Goal: Check status: Check status

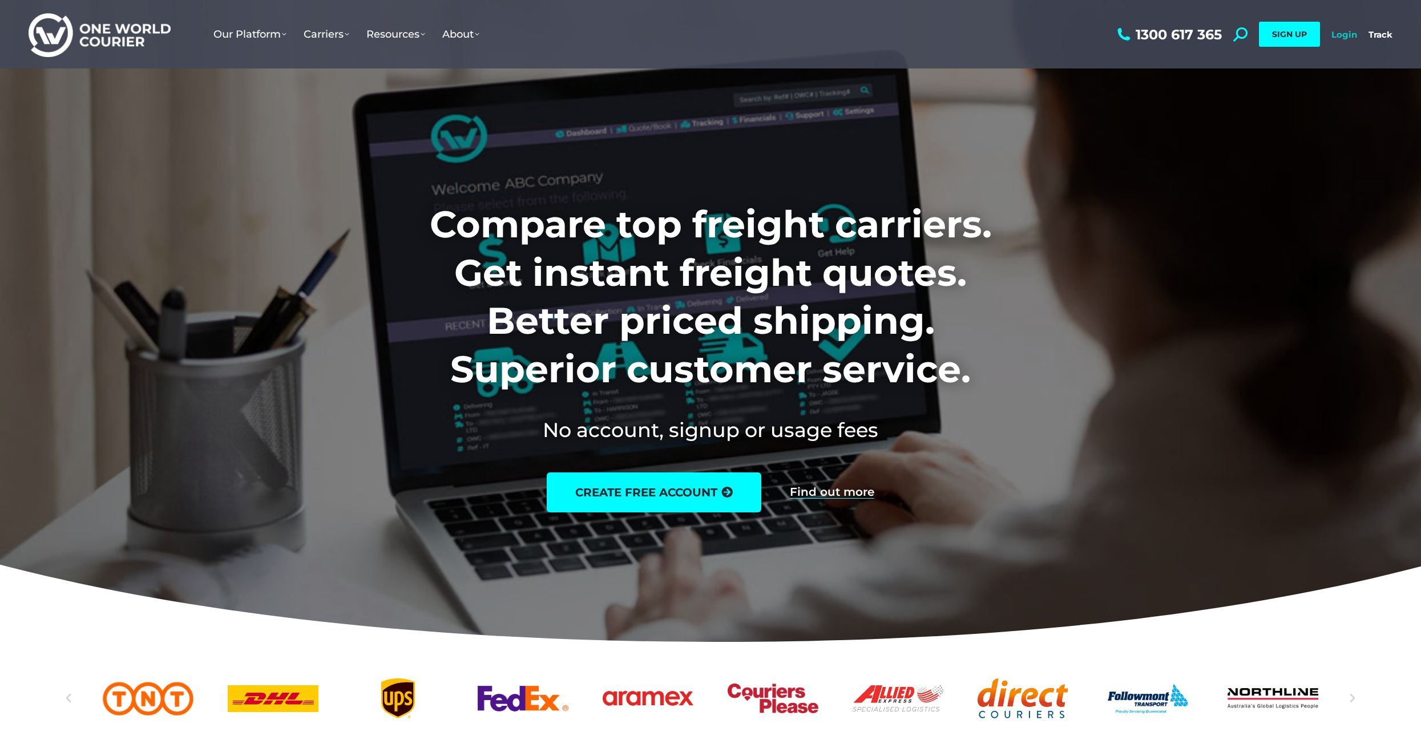
click at [1344, 32] on link "Login" at bounding box center [1344, 34] width 26 height 11
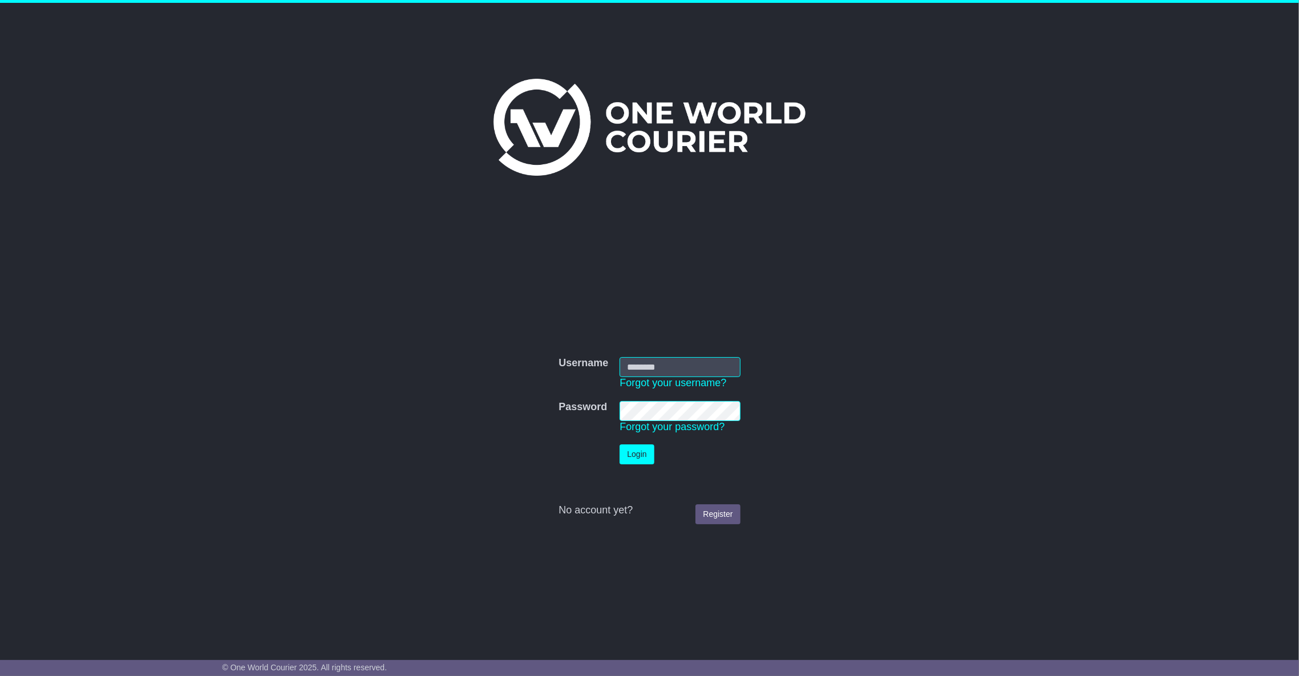
type input "**********"
click at [628, 457] on button "Login" at bounding box center [637, 455] width 34 height 20
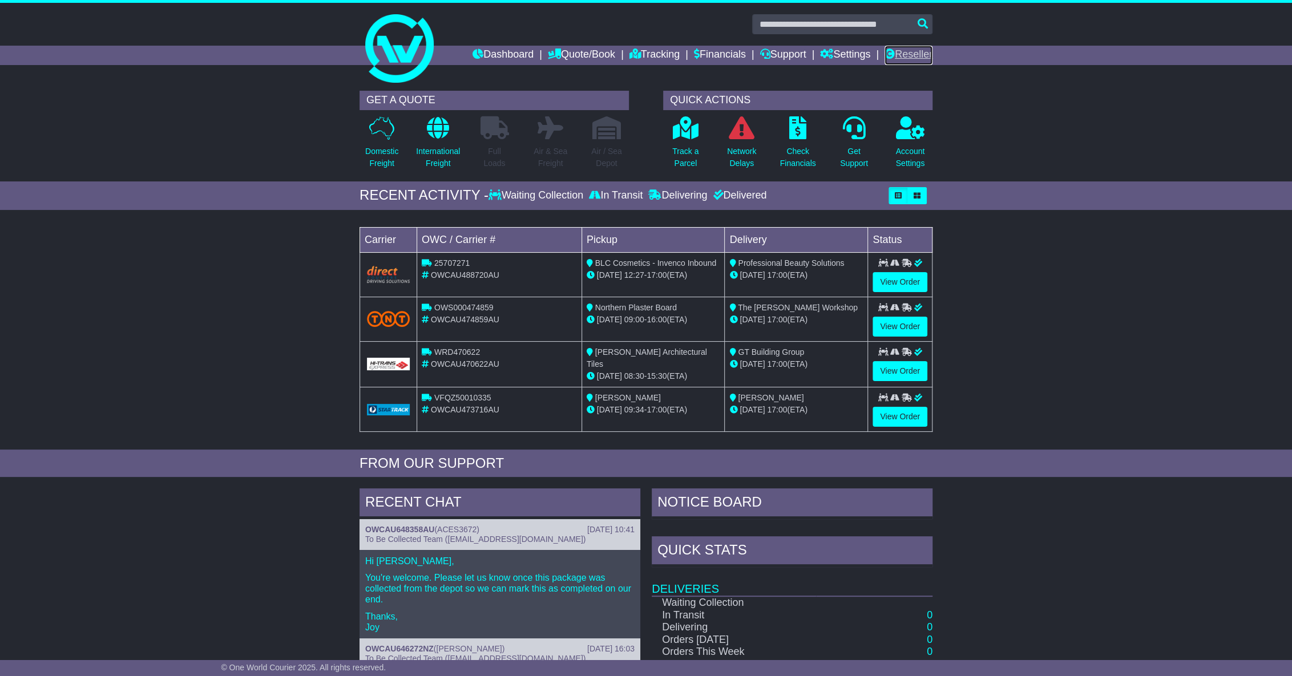
click at [908, 50] on link "Reseller" at bounding box center [909, 55] width 48 height 19
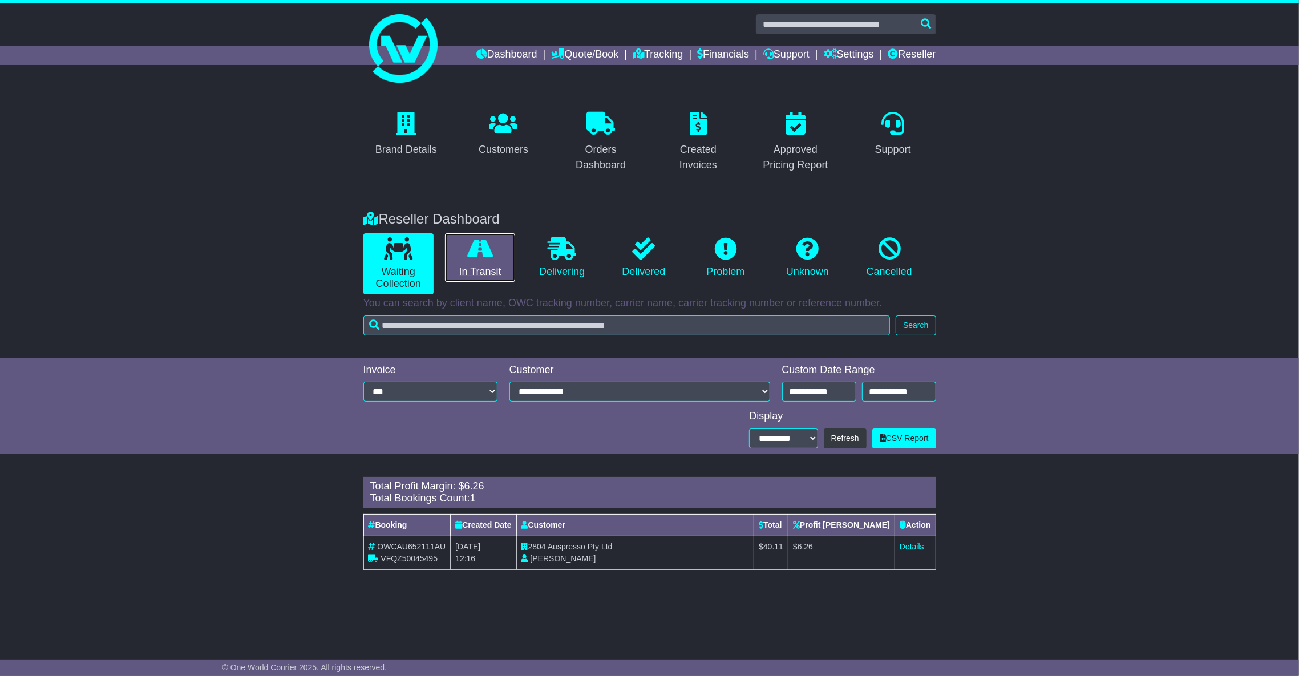
click at [491, 261] on link "In Transit" at bounding box center [480, 257] width 70 height 49
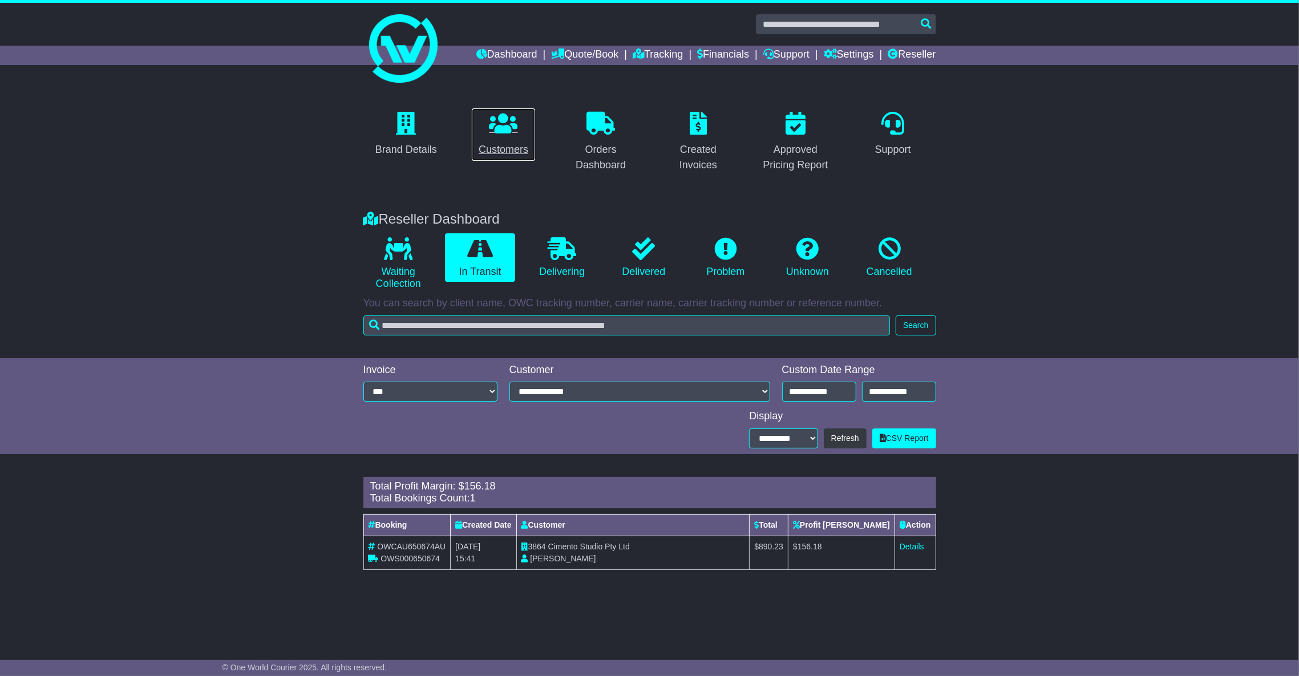
click at [499, 146] on div "Customers" at bounding box center [504, 149] width 50 height 15
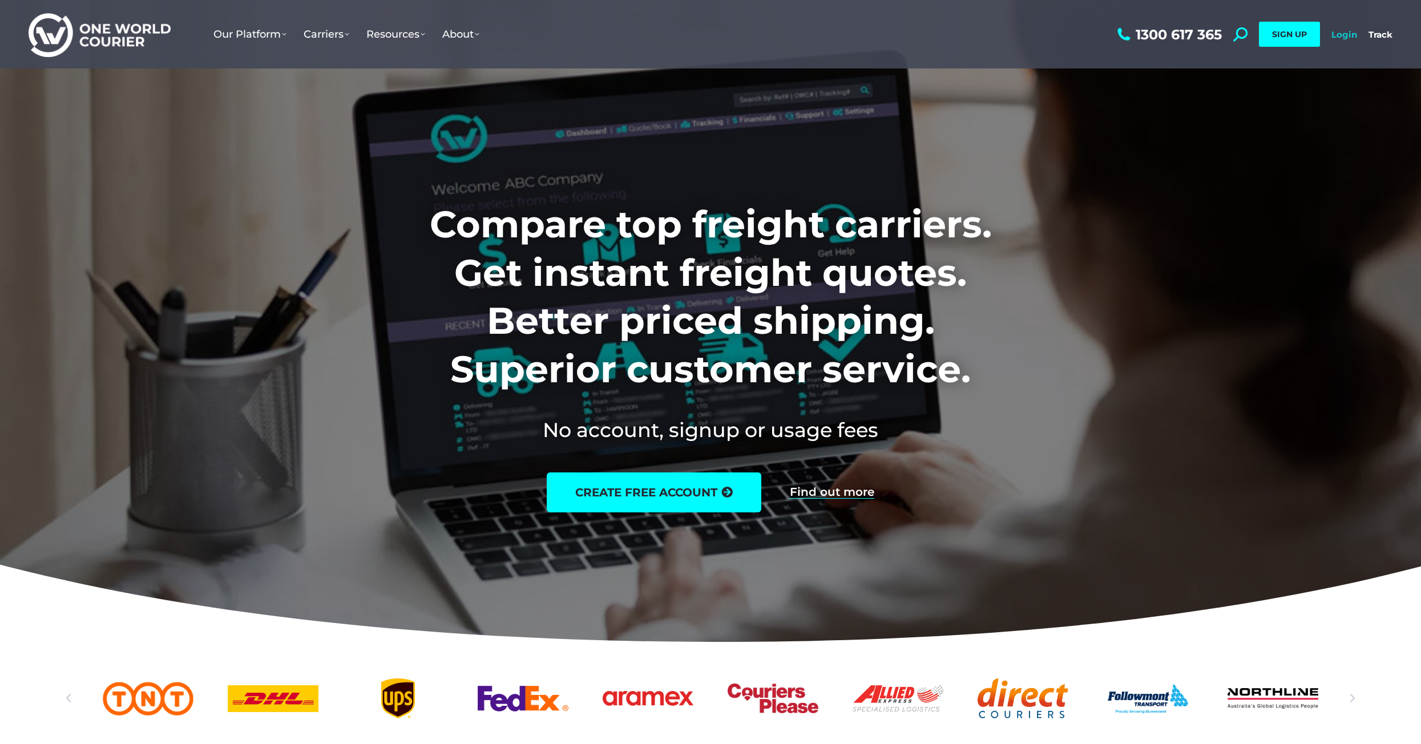
drag, startPoint x: 1343, startPoint y: 33, endPoint x: 1338, endPoint y: 34, distance: 5.8
click at [1343, 34] on link "Login" at bounding box center [1344, 34] width 26 height 11
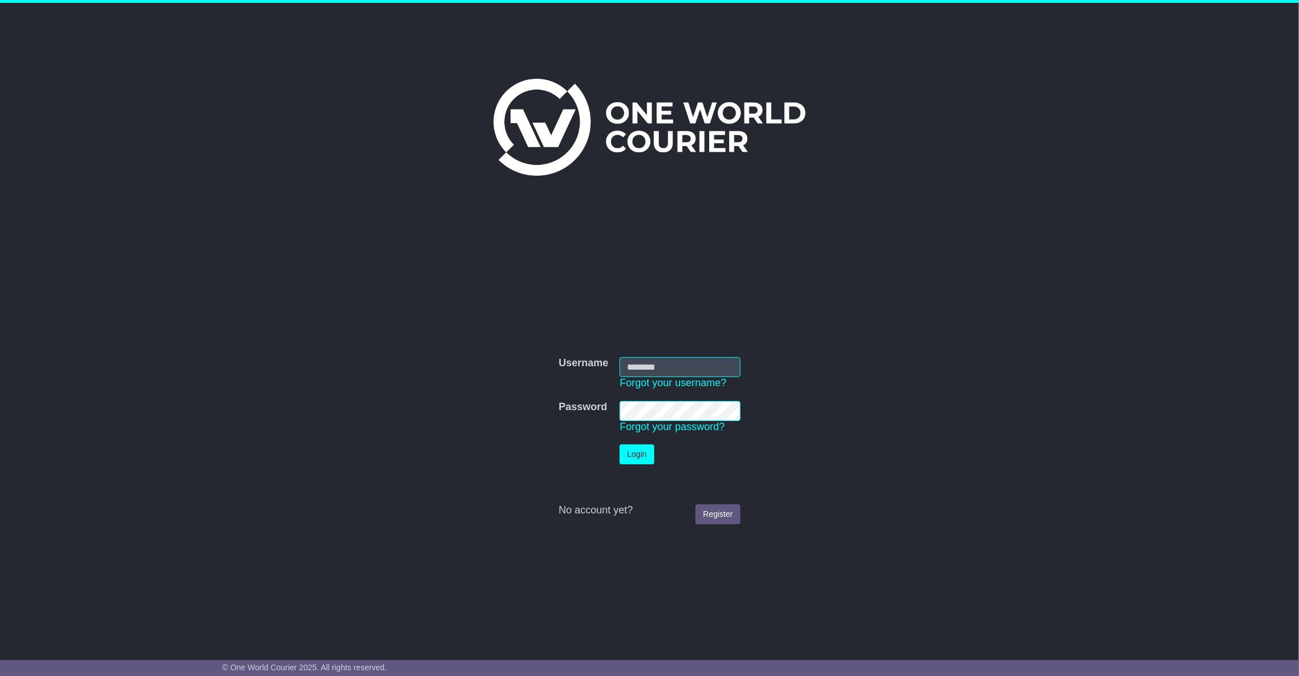
type input "**********"
click at [637, 457] on button "Login" at bounding box center [637, 455] width 34 height 20
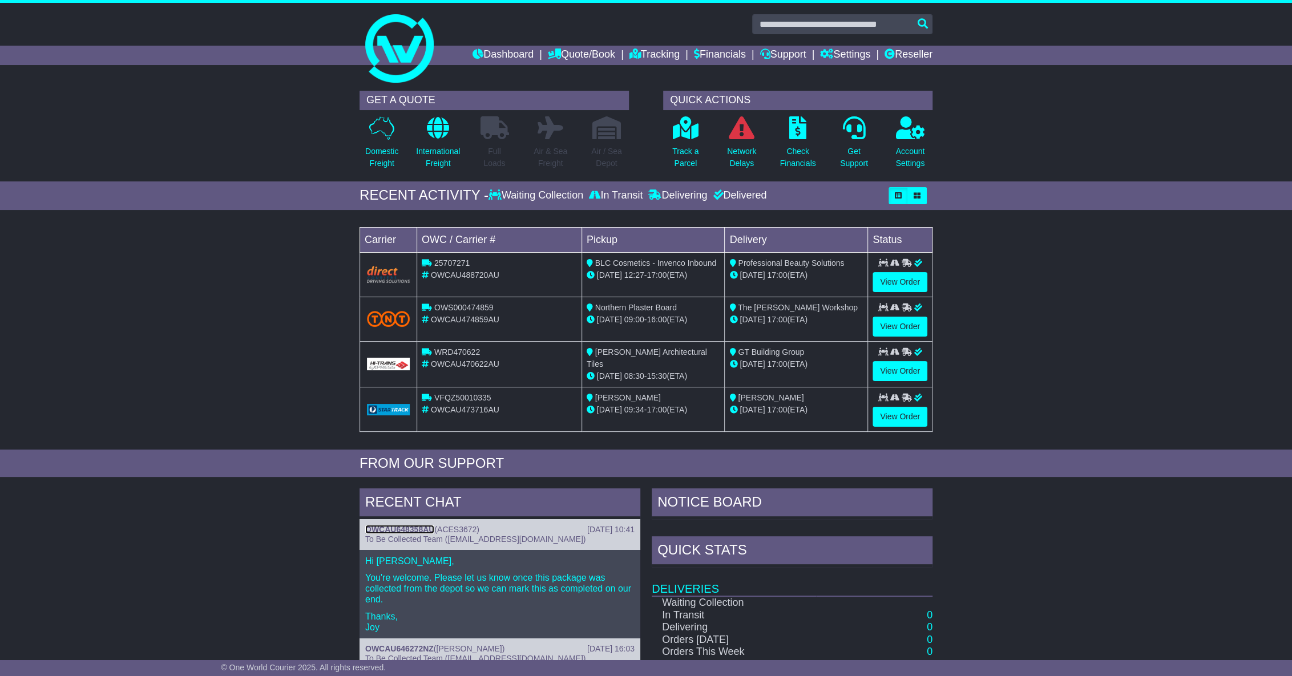
click at [412, 525] on link "OWCAU648358AU" at bounding box center [399, 529] width 69 height 9
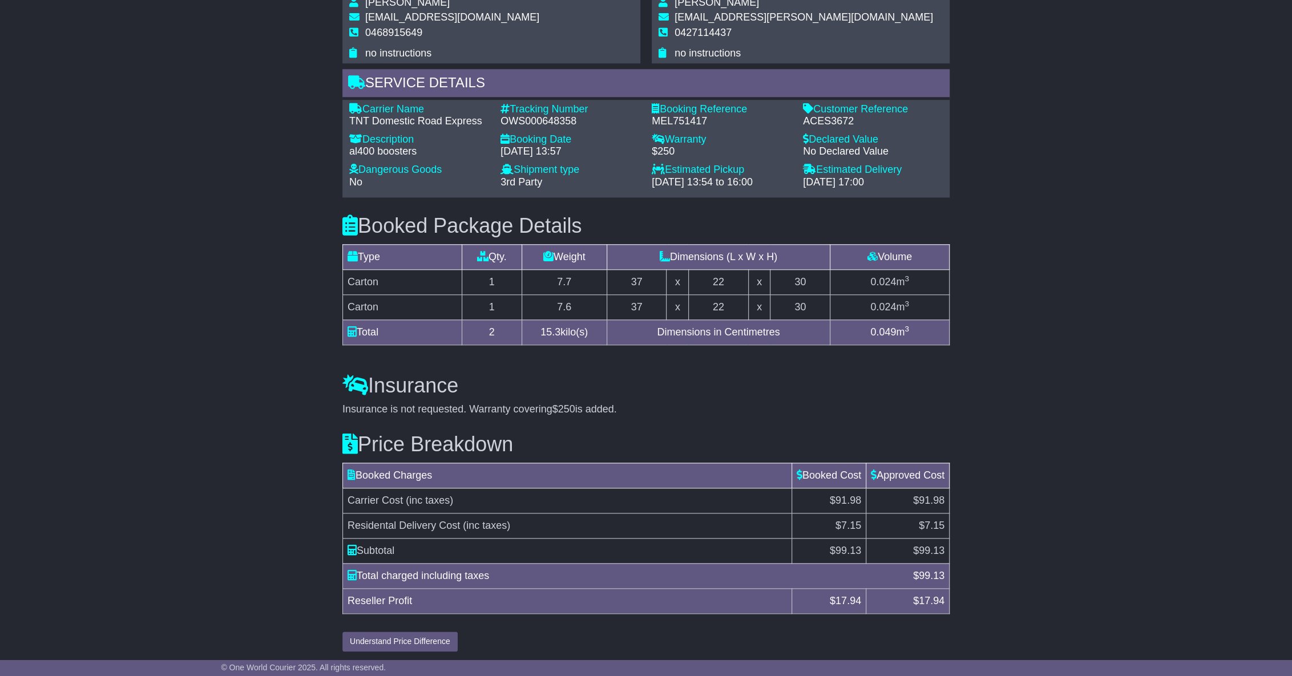
scroll to position [788, 0]
